Goal: Task Accomplishment & Management: Manage account settings

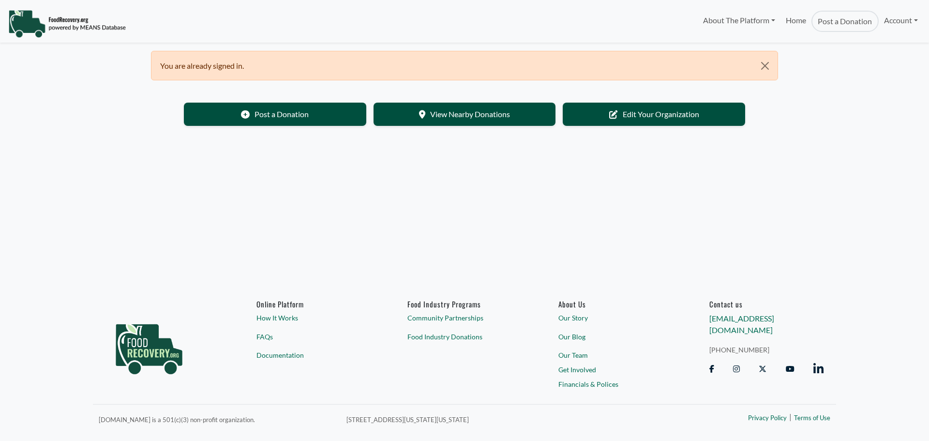
select select "Language Translate Widget"
click at [667, 110] on link "Edit Your Organization" at bounding box center [654, 113] width 182 height 23
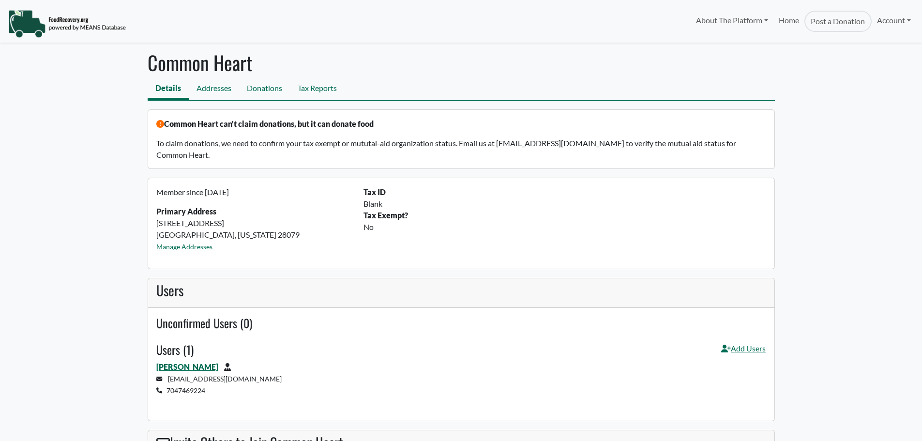
select select "Language Translate Widget"
drag, startPoint x: 499, startPoint y: 145, endPoint x: 580, endPoint y: 142, distance: 80.8
click at [580, 142] on p "To claim donations, we need to confirm your tax exempt or mututal-aid organizat…" at bounding box center [460, 148] width 609 height 23
copy p "[EMAIL_ADDRESS][DOMAIN_NAME]"
click at [318, 90] on link "Tax Reports" at bounding box center [317, 89] width 55 height 22
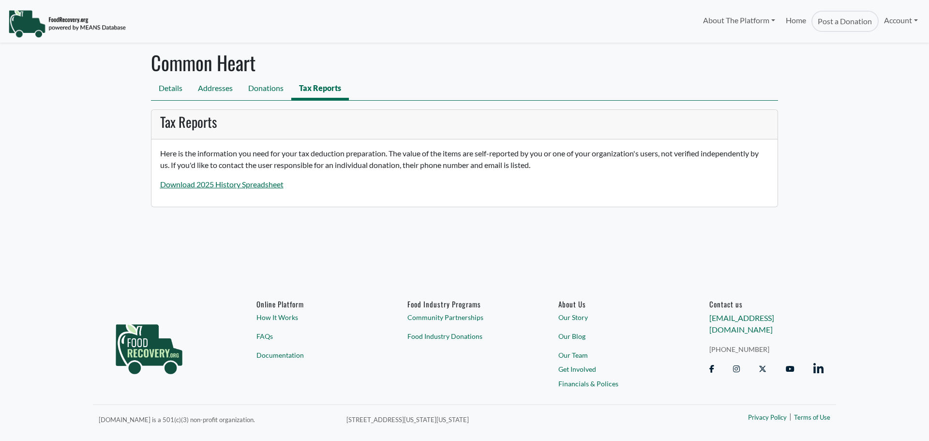
select select "Language Translate Widget"
click at [258, 188] on link "Download 2025 History Spreadsheet" at bounding box center [221, 183] width 123 height 9
click at [253, 91] on link "Donations" at bounding box center [265, 89] width 51 height 22
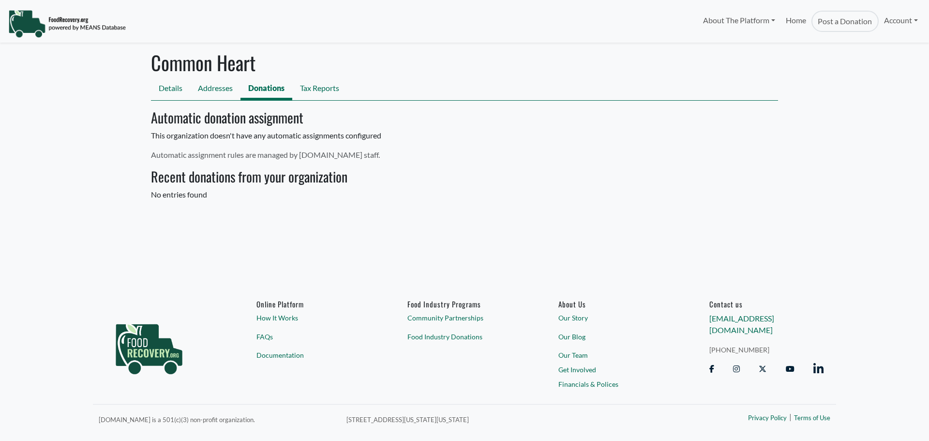
select select "Language Translate Widget"
click at [209, 90] on link "Addresses" at bounding box center [215, 89] width 50 height 22
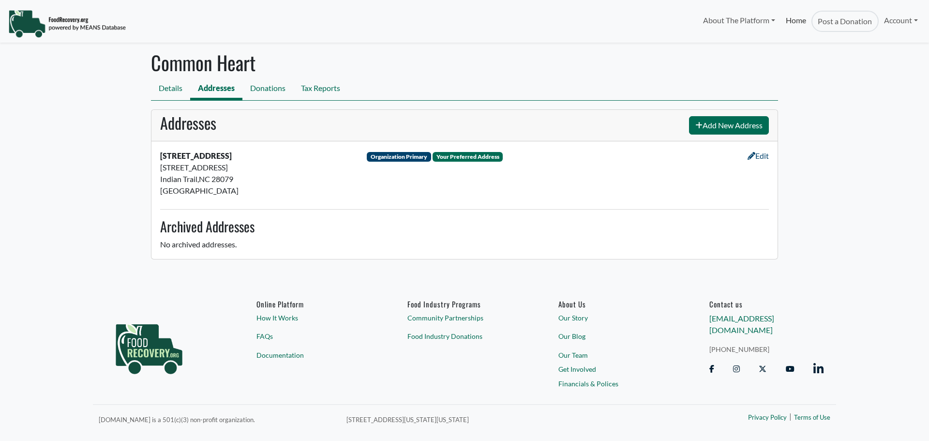
select select "Language Translate Widget"
click at [904, 21] on link "Account" at bounding box center [900, 20] width 45 height 19
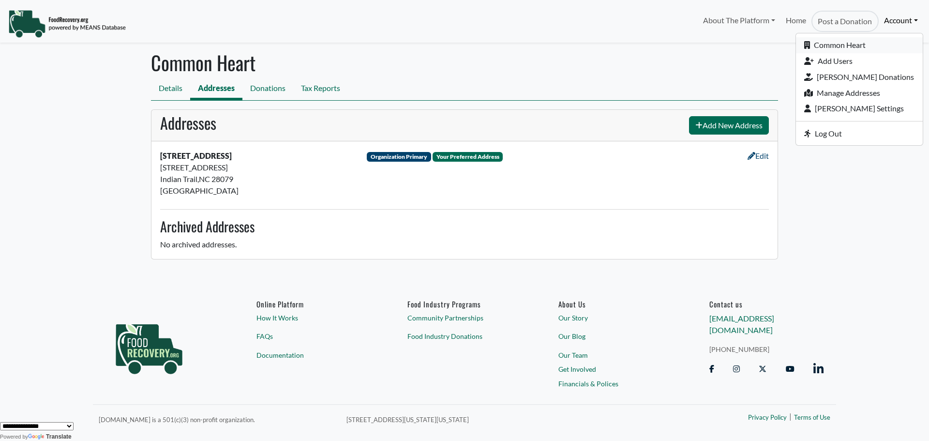
click at [857, 48] on link "Common Heart" at bounding box center [859, 45] width 127 height 16
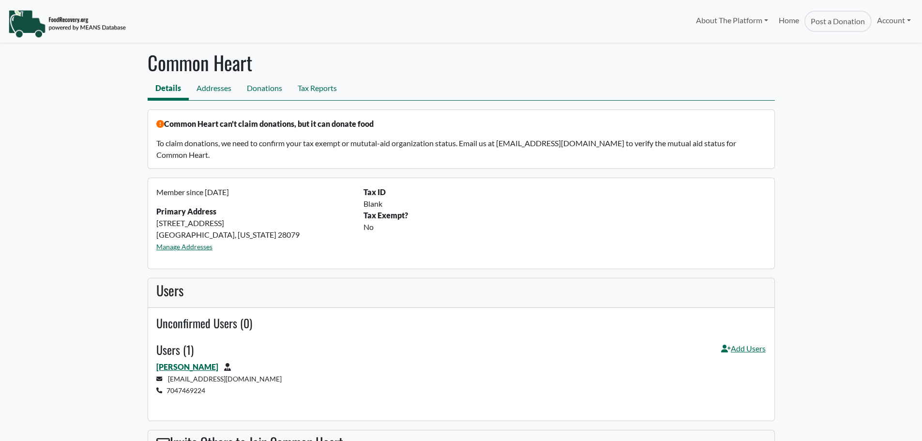
select select "Language Translate Widget"
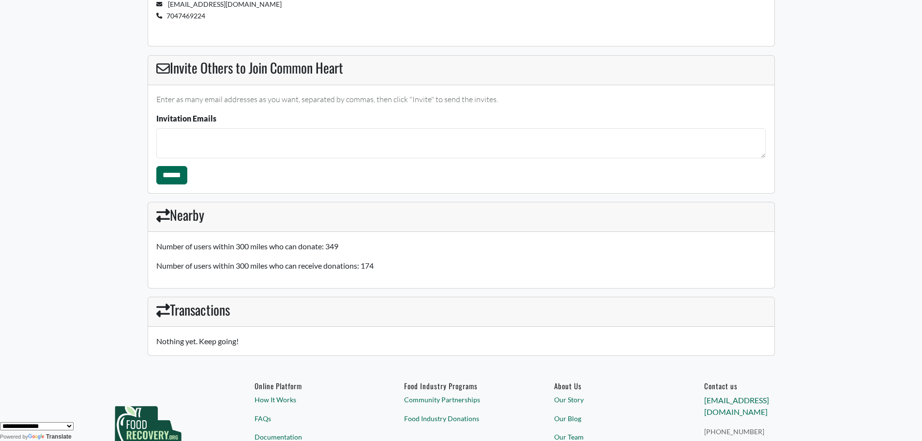
scroll to position [436, 0]
